Goal: Navigation & Orientation: Find specific page/section

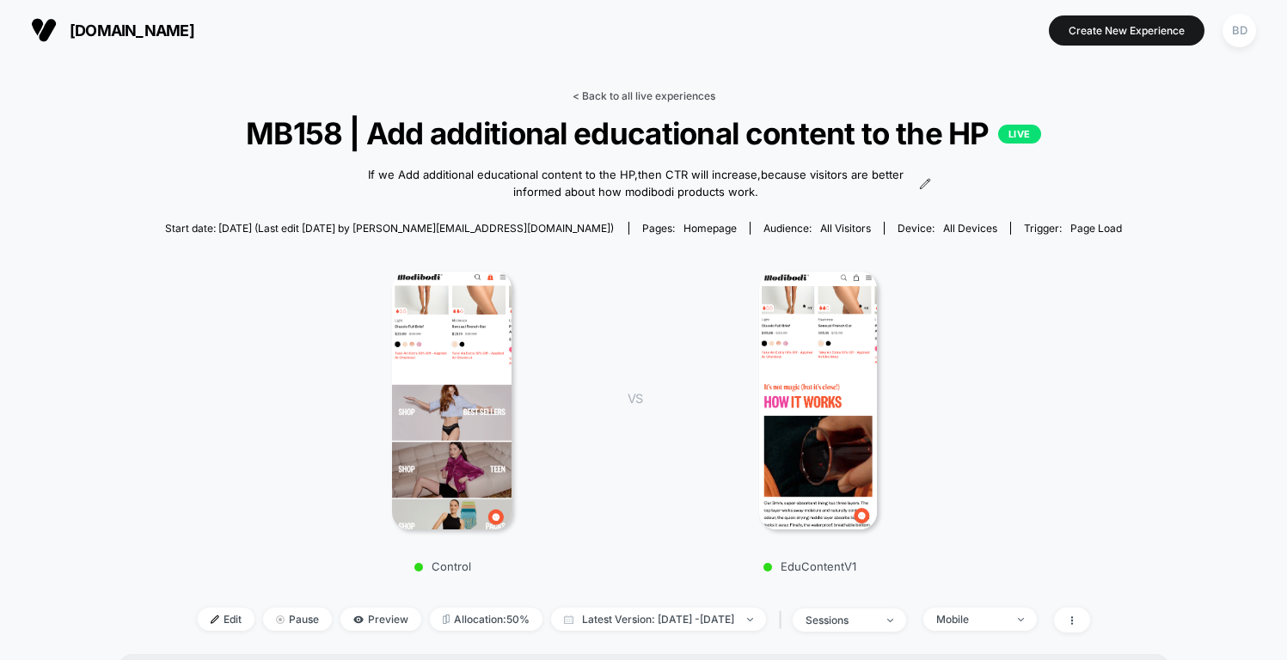
click at [635, 96] on link "< Back to all live experiences" at bounding box center [644, 95] width 143 height 13
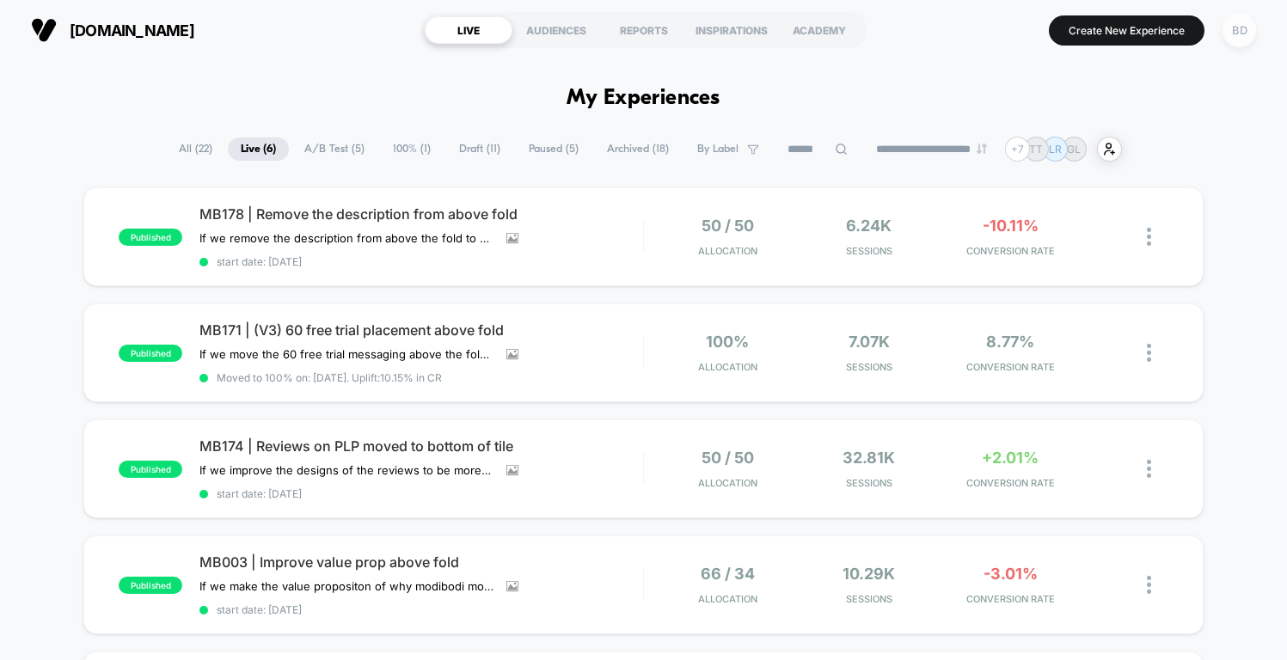
click at [1251, 31] on div "BD" at bounding box center [1240, 31] width 34 height 34
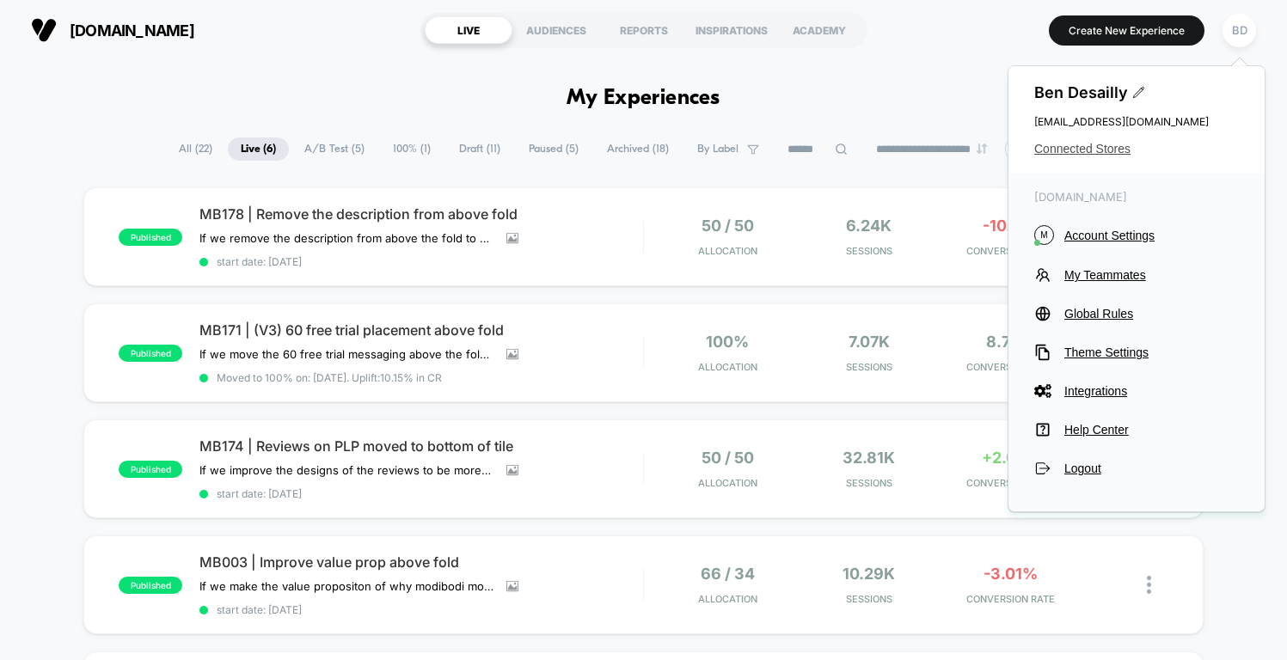
click at [1092, 146] on span "Connected Stores" at bounding box center [1136, 149] width 205 height 14
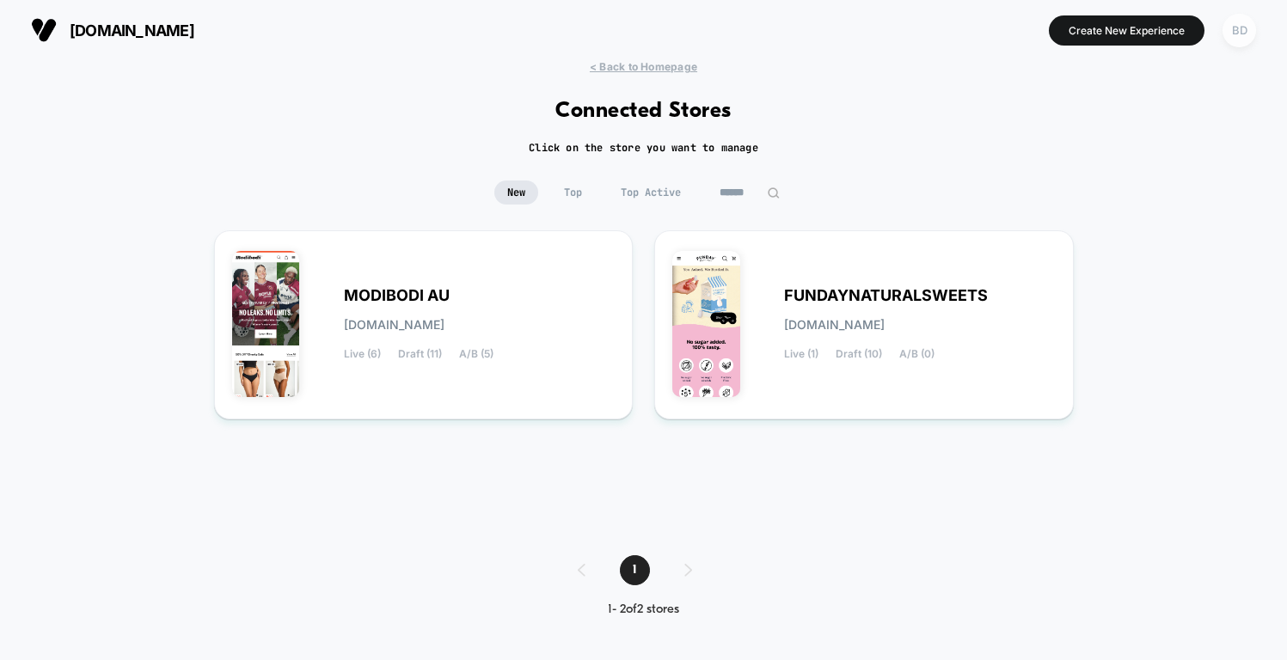
click at [1248, 36] on div "BD" at bounding box center [1240, 31] width 34 height 34
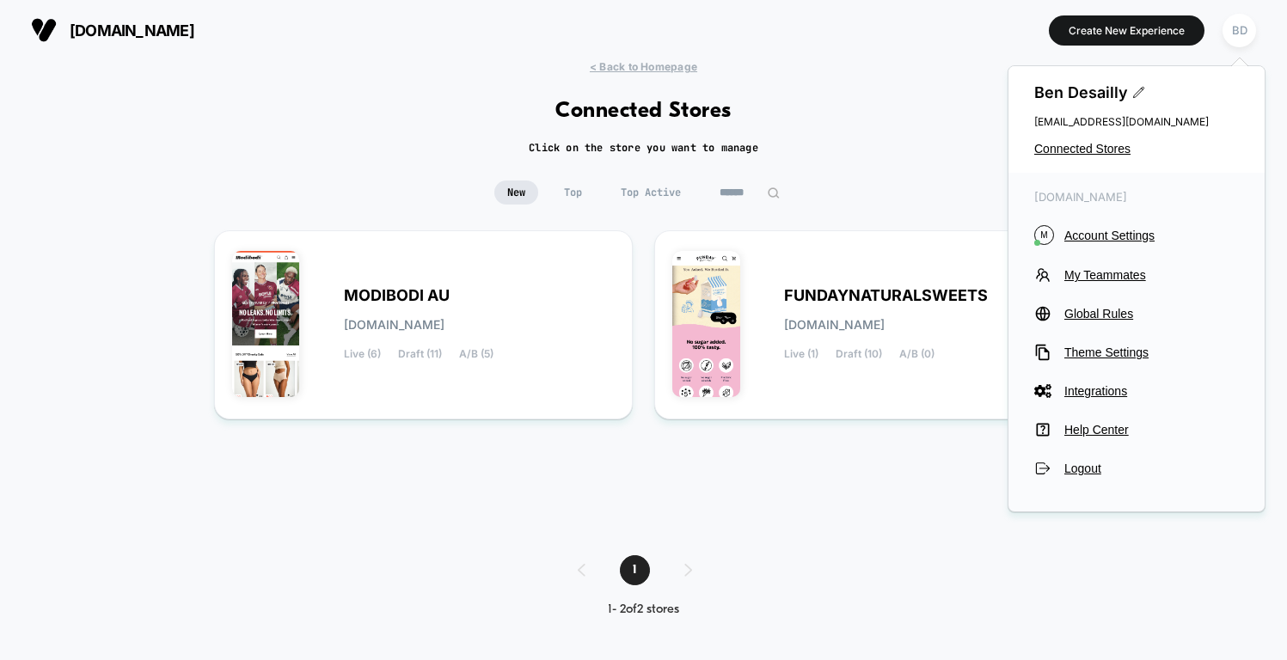
click at [950, 160] on div "< Back to Homepage Connected Stores Click on the store you want to manage New T…" at bounding box center [643, 351] width 1287 height 583
